Goal: Transaction & Acquisition: Purchase product/service

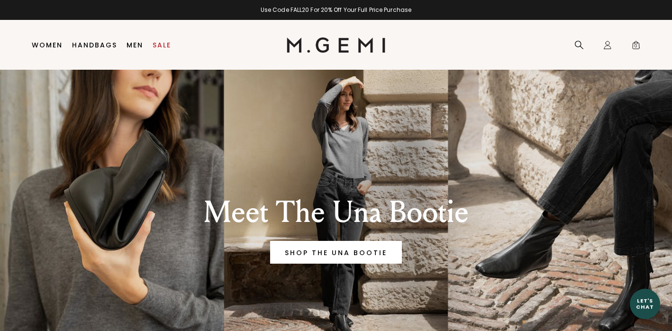
click at [162, 41] on link "Sale" at bounding box center [162, 45] width 18 height 8
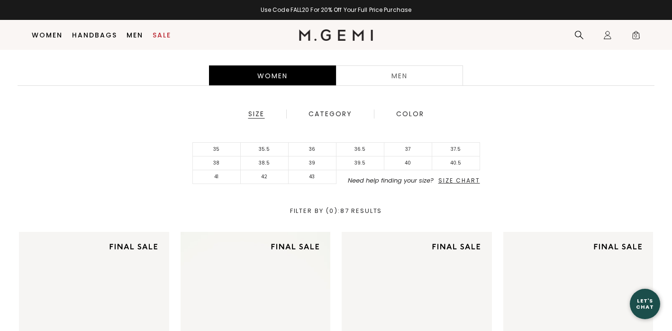
scroll to position [276, 0]
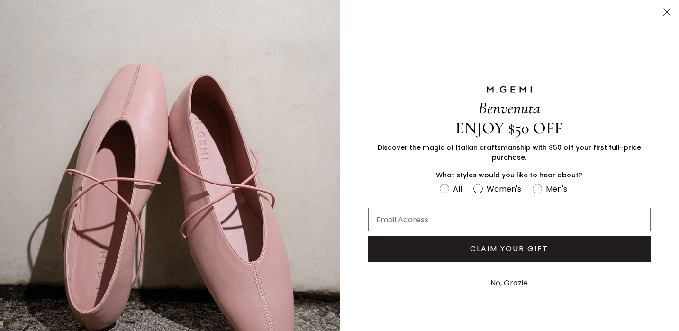
click at [475, 186] on circle "FULLSCREEN Form" at bounding box center [478, 188] width 9 height 9
click at [440, 183] on input "Women's" at bounding box center [440, 182] width 0 height 0
radio input "true"
click at [446, 219] on input "Email Address" at bounding box center [509, 220] width 283 height 24
type input "primthi"
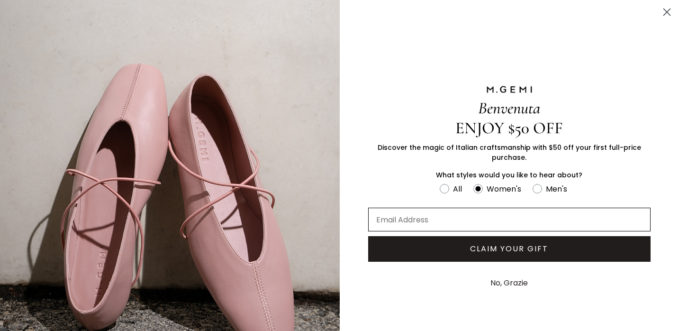
type input "primthien@gmail.com"
click at [531, 246] on button "CLAIM YOUR GIFT" at bounding box center [509, 249] width 283 height 26
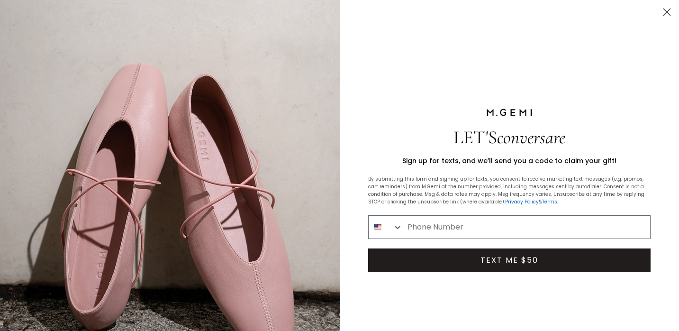
type input "646-296-8392"
click at [522, 253] on button "TEXT ME $50" at bounding box center [509, 260] width 283 height 24
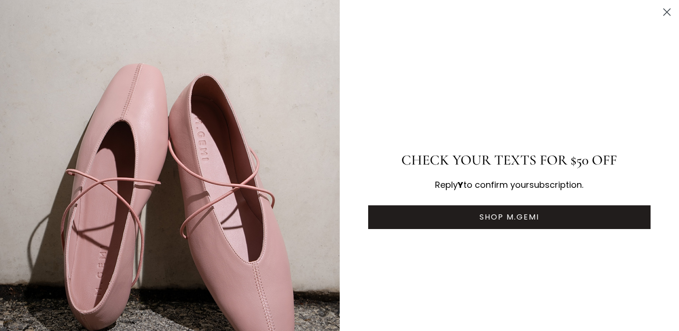
click at [491, 214] on button "SHOP M.GEMI" at bounding box center [509, 217] width 283 height 24
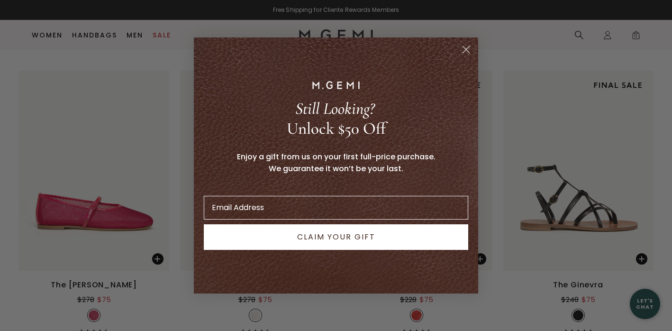
scroll to position [4406, 0]
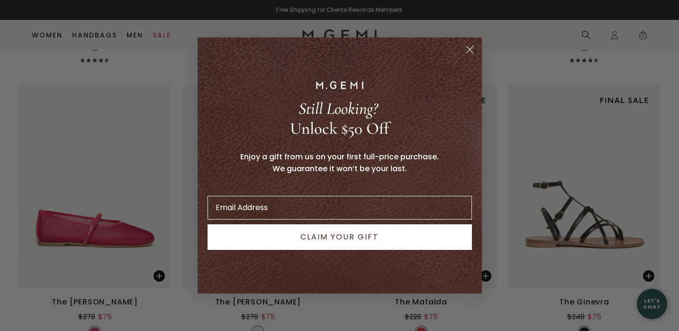
type input "primthien@gmail.com"
click at [389, 233] on button "CLAIM YOUR GIFT" at bounding box center [340, 237] width 265 height 26
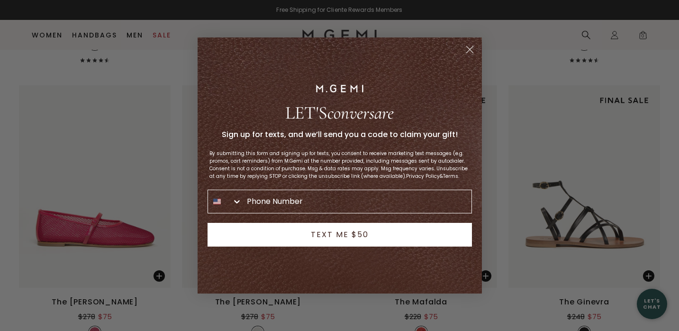
type input "646-296-8392"
click at [389, 233] on button "TEXT ME $50" at bounding box center [340, 235] width 265 height 24
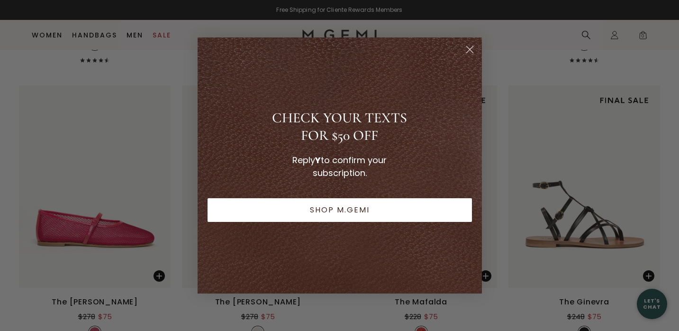
click at [472, 49] on circle "Close dialog" at bounding box center [470, 50] width 16 height 16
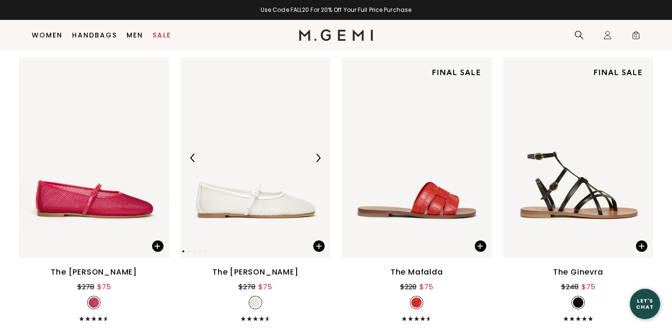
click at [317, 159] on img at bounding box center [318, 158] width 9 height 9
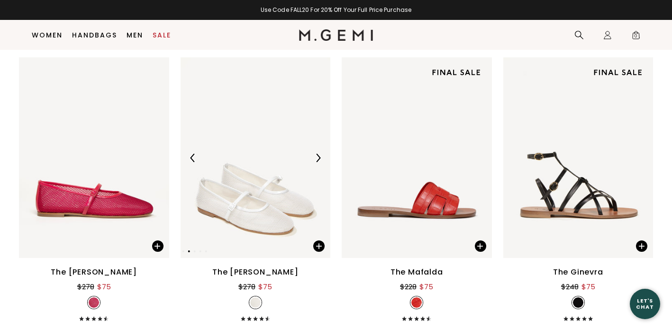
click at [317, 159] on img at bounding box center [318, 158] width 9 height 9
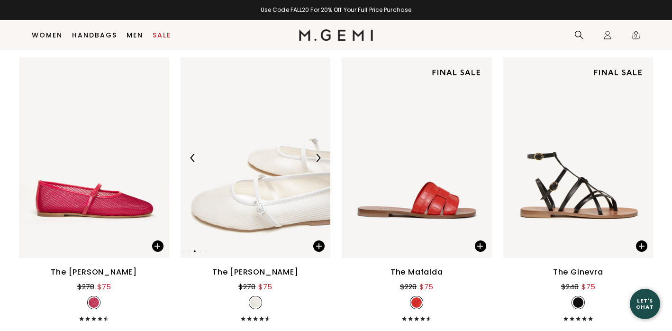
click at [317, 159] on img at bounding box center [318, 158] width 9 height 9
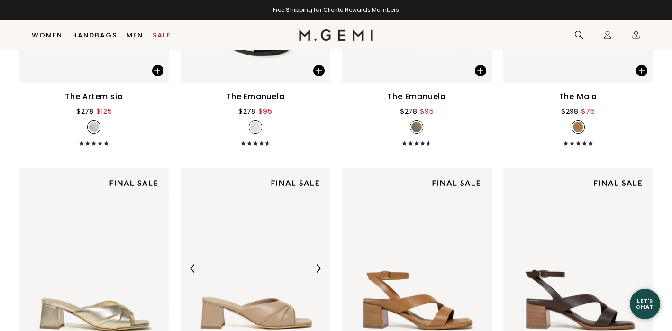
scroll to position [5616, 0]
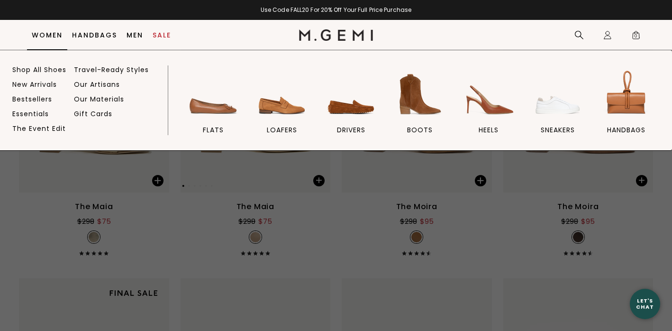
click at [55, 32] on link "Women" at bounding box center [47, 35] width 31 height 8
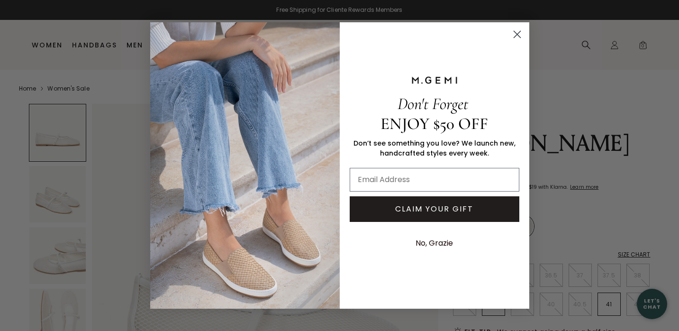
click at [520, 37] on icon "Close dialog" at bounding box center [517, 34] width 7 height 7
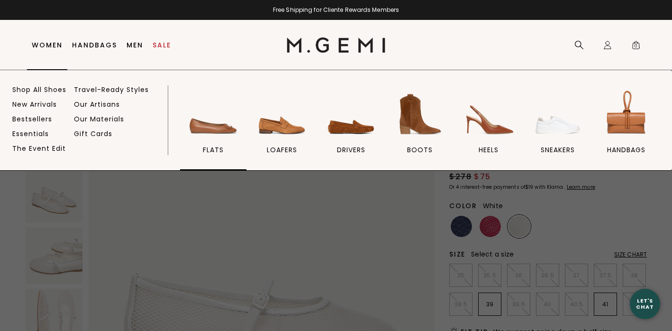
click at [207, 126] on img at bounding box center [213, 114] width 53 height 53
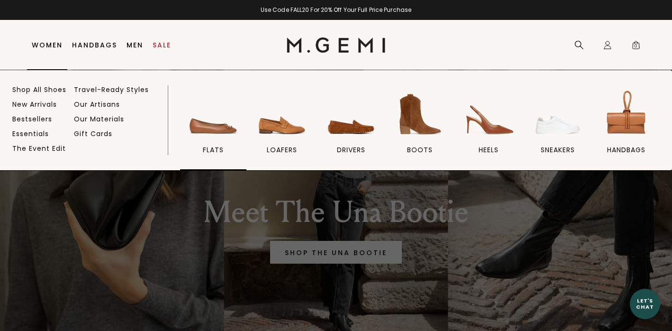
click at [191, 127] on img at bounding box center [213, 114] width 53 height 53
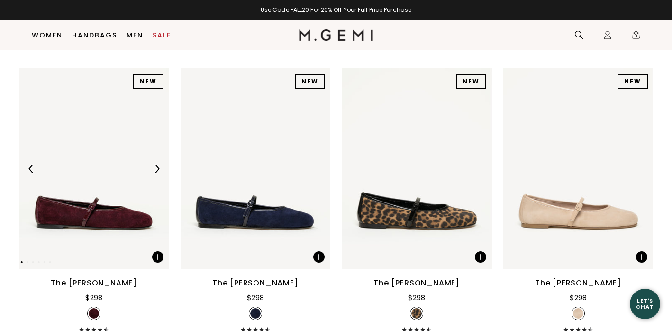
scroll to position [1552, 0]
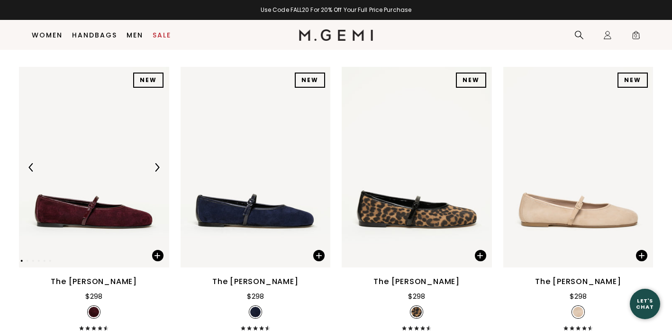
click at [158, 172] on img at bounding box center [157, 167] width 9 height 9
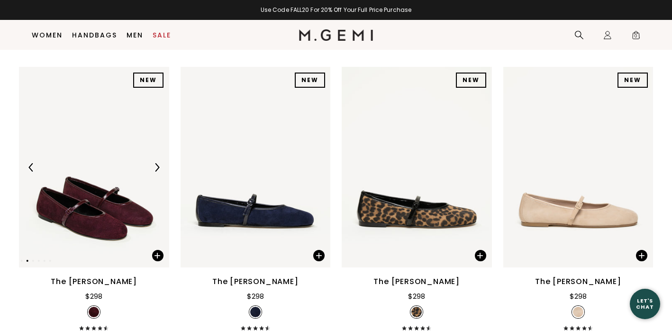
click at [158, 172] on img at bounding box center [157, 167] width 9 height 9
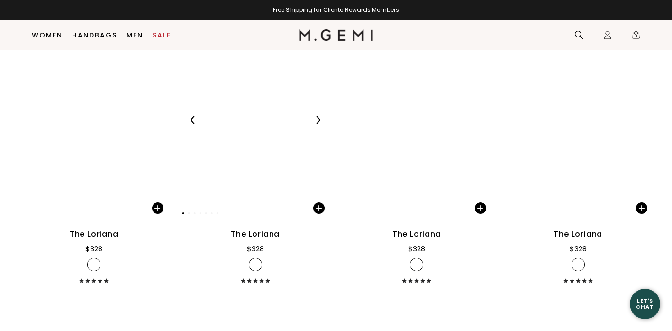
scroll to position [3031, 0]
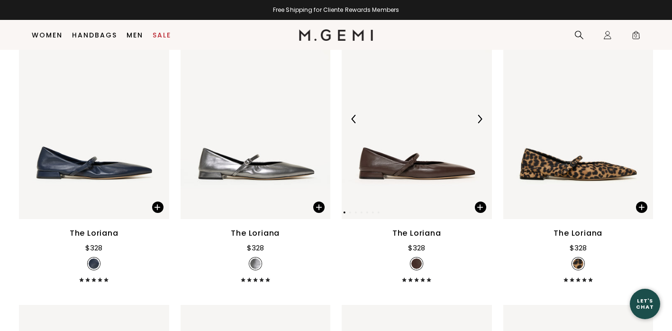
click at [480, 123] on img at bounding box center [480, 119] width 9 height 9
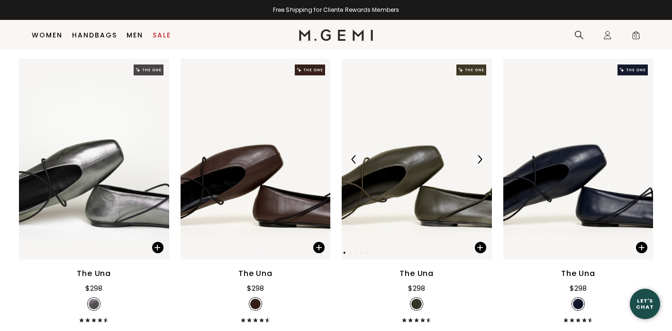
scroll to position [2417, 0]
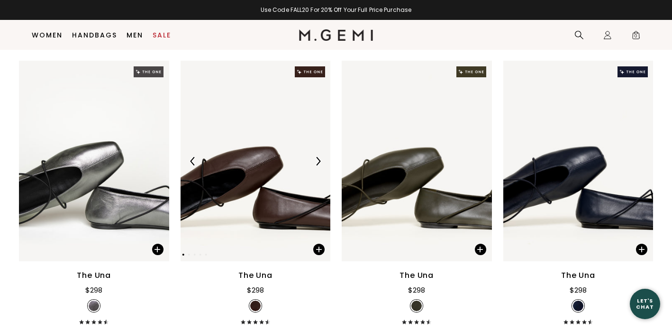
click at [273, 169] on div at bounding box center [256, 161] width 150 height 15
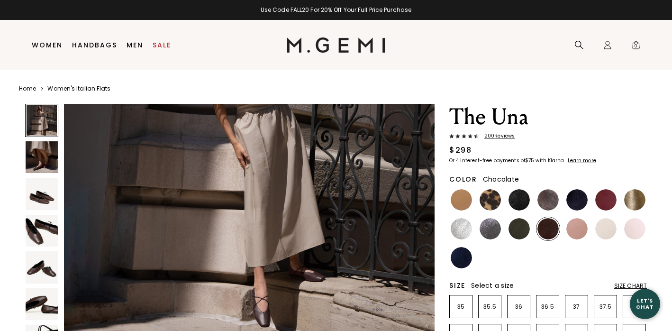
scroll to position [134, 0]
click at [167, 49] on link "Sale" at bounding box center [162, 45] width 18 height 8
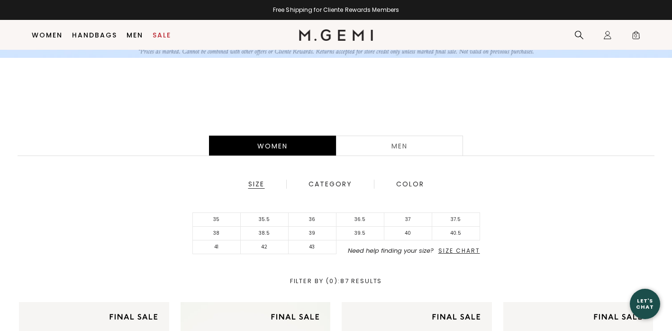
scroll to position [152, 0]
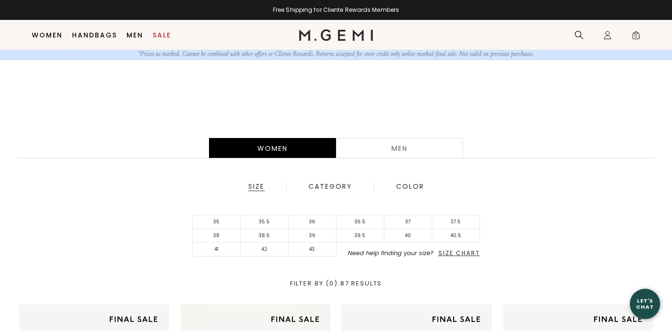
click at [321, 186] on div "Category" at bounding box center [330, 187] width 45 height 9
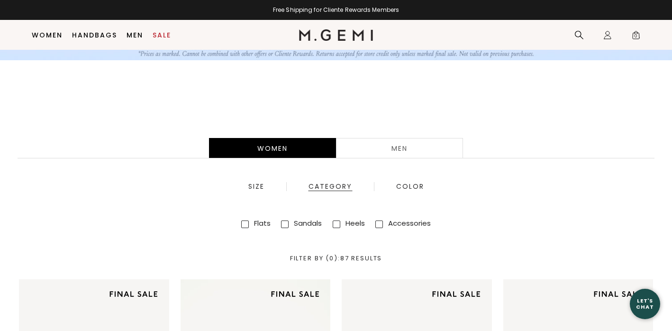
click at [255, 223] on label "Flats" at bounding box center [262, 223] width 17 height 10
click at [249, 223] on input "Flats" at bounding box center [245, 224] width 8 height 8
checkbox input "true"
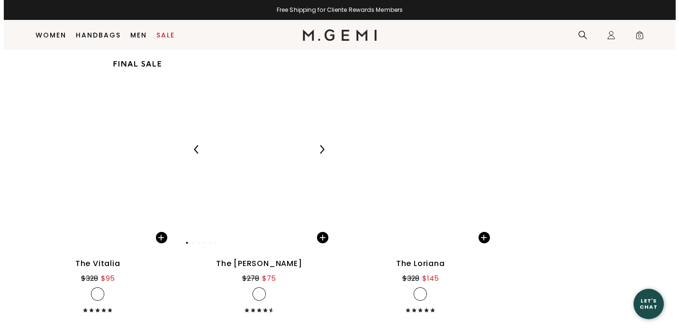
scroll to position [1841, 0]
